Goal: Navigation & Orientation: Find specific page/section

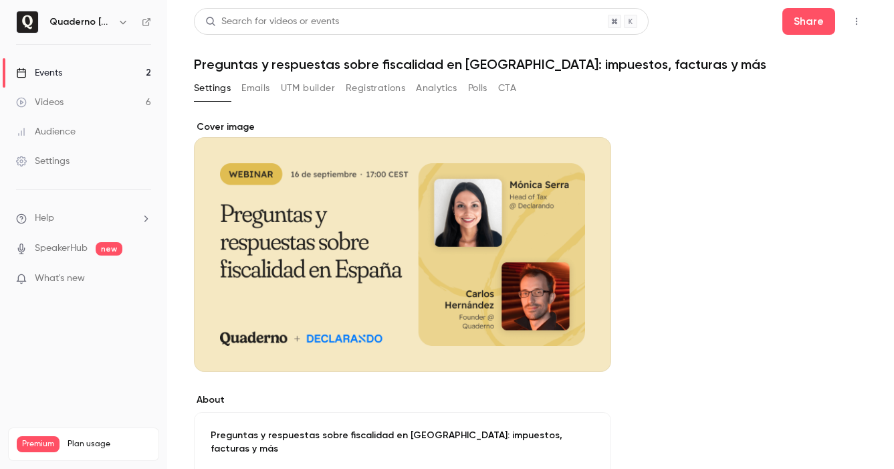
click at [82, 75] on link "Events 2" at bounding box center [83, 72] width 167 height 29
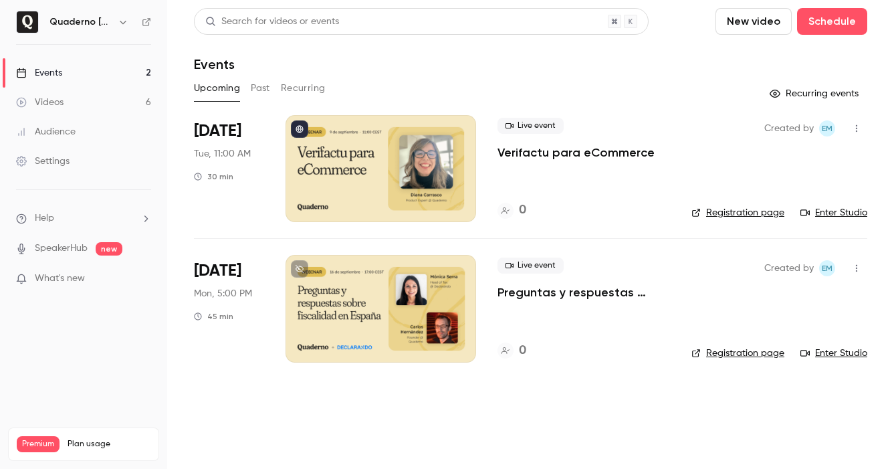
click at [87, 21] on h6 "Quaderno [GEOGRAPHIC_DATA]" at bounding box center [80, 21] width 63 height 13
click at [118, 22] on icon "button" at bounding box center [123, 22] width 11 height 11
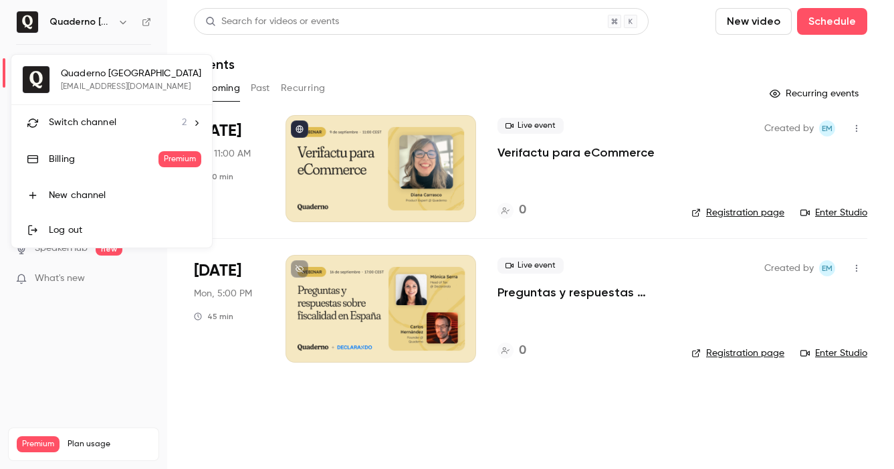
click at [108, 32] on div at bounding box center [447, 234] width 894 height 469
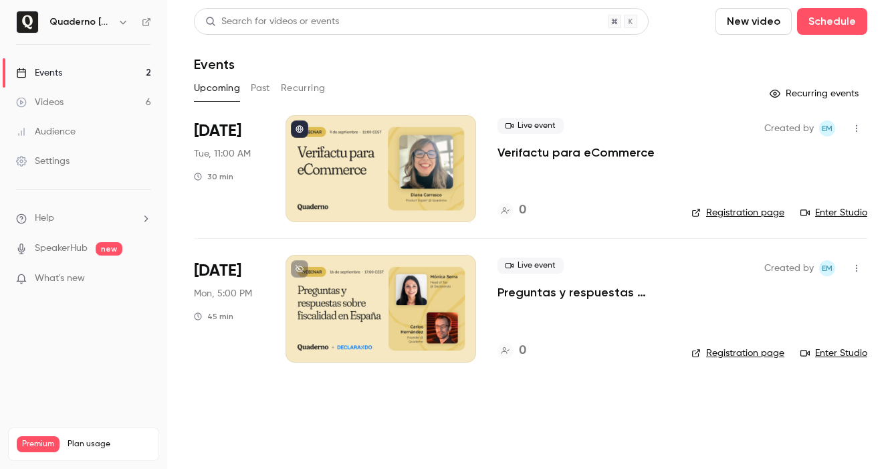
click at [111, 27] on h6 "Quaderno [GEOGRAPHIC_DATA]" at bounding box center [80, 21] width 63 height 13
click at [118, 21] on icon "button" at bounding box center [123, 22] width 11 height 11
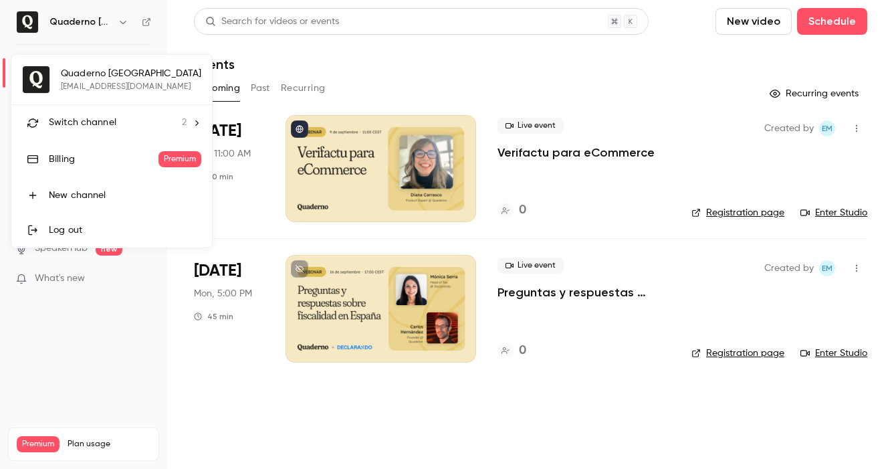
click at [195, 130] on li "Switch channel 2" at bounding box center [111, 122] width 201 height 35
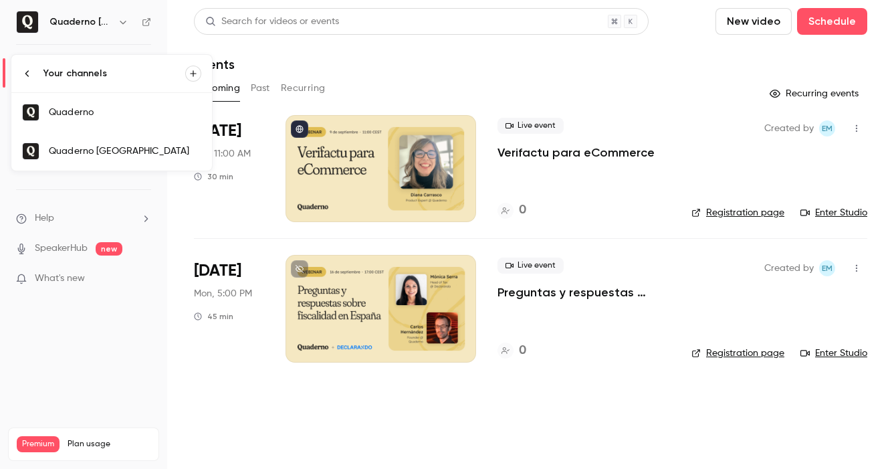
click at [148, 107] on div "Quaderno" at bounding box center [125, 112] width 152 height 13
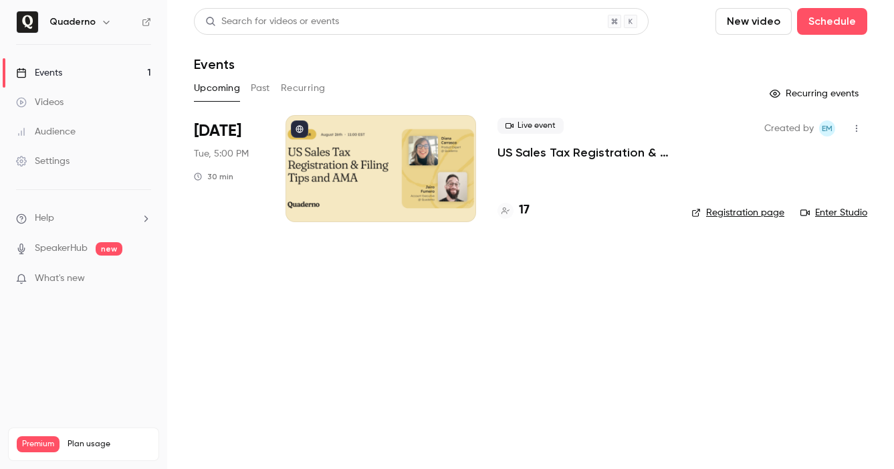
click at [388, 166] on div at bounding box center [380, 168] width 190 height 107
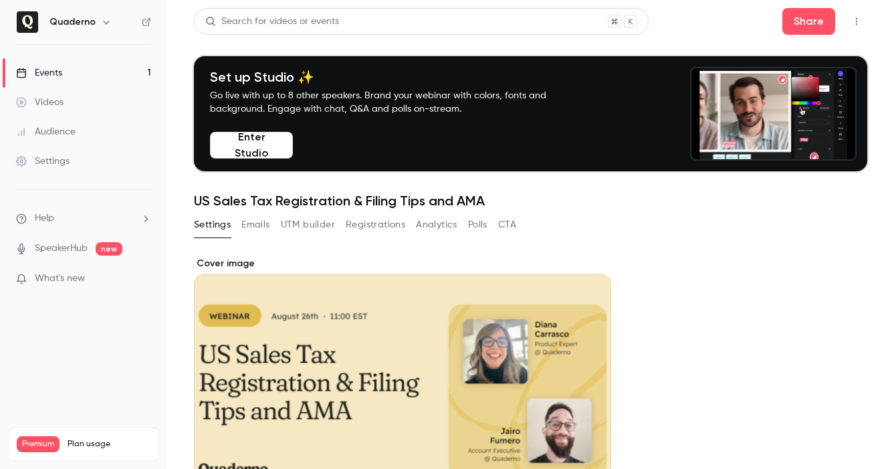
click at [319, 222] on button "UTM builder" at bounding box center [308, 224] width 54 height 21
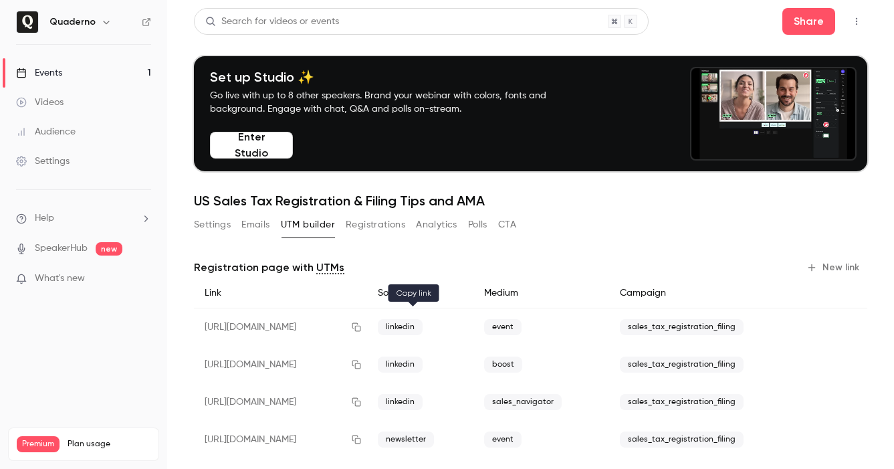
click at [362, 326] on icon "button" at bounding box center [356, 326] width 11 height 9
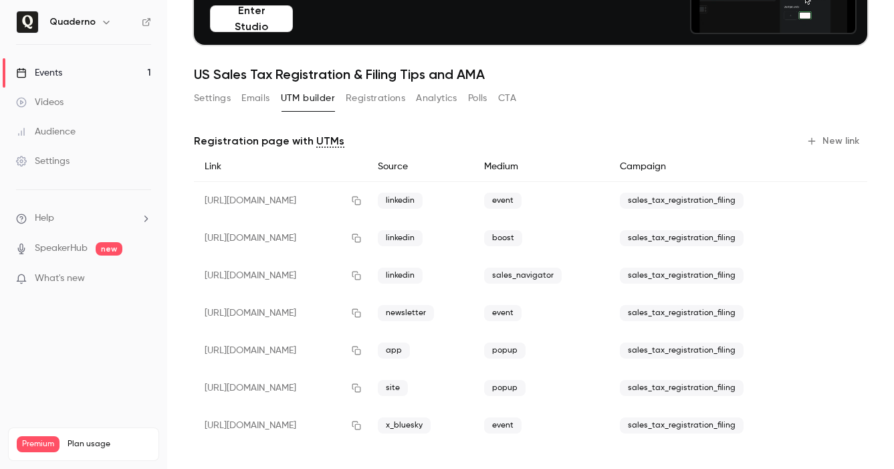
scroll to position [131, 0]
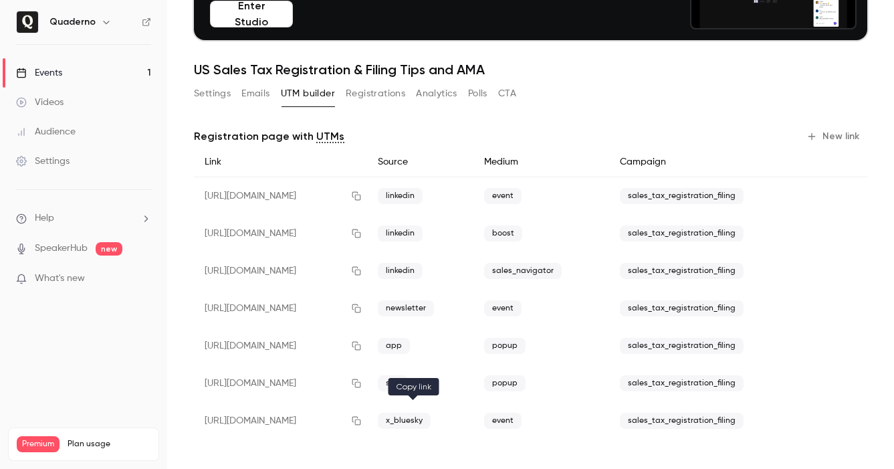
click at [367, 421] on button "button" at bounding box center [356, 420] width 21 height 21
